Goal: Transaction & Acquisition: Purchase product/service

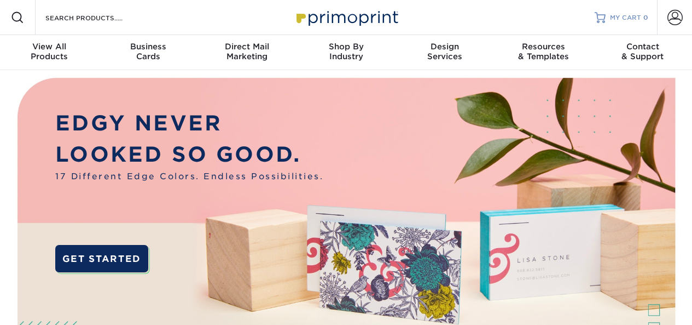
click at [634, 14] on span "MY CART" at bounding box center [625, 17] width 31 height 9
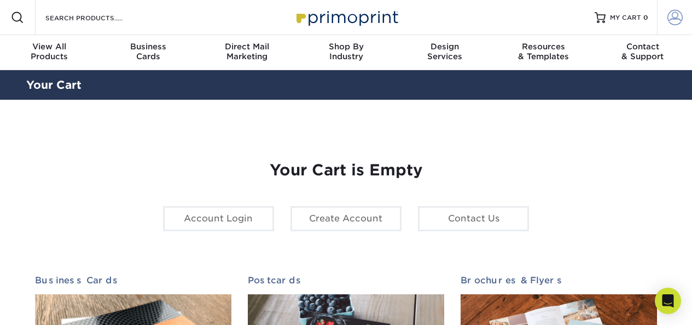
type input "wade@bikeconnector.org"
click at [674, 13] on span at bounding box center [675, 17] width 15 height 15
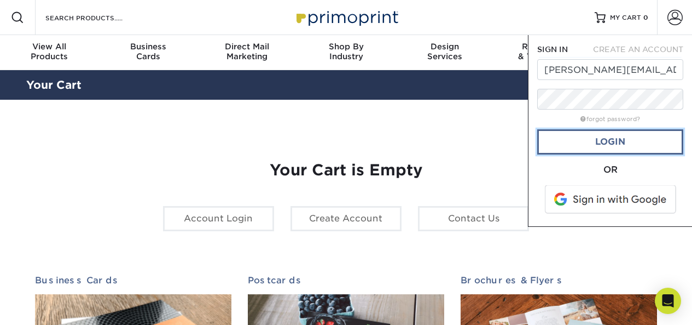
click at [602, 134] on link "Login" at bounding box center [610, 141] width 146 height 25
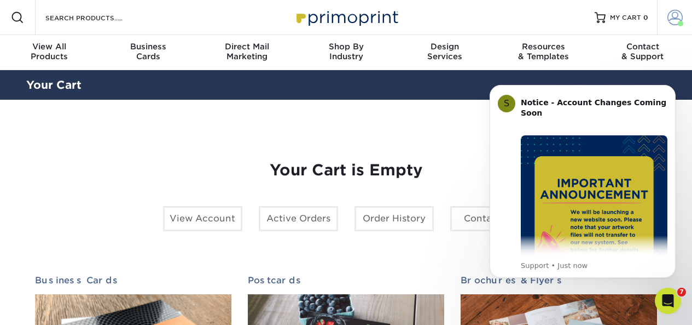
click at [675, 19] on span at bounding box center [675, 17] width 15 height 15
